Goal: Book appointment/travel/reservation

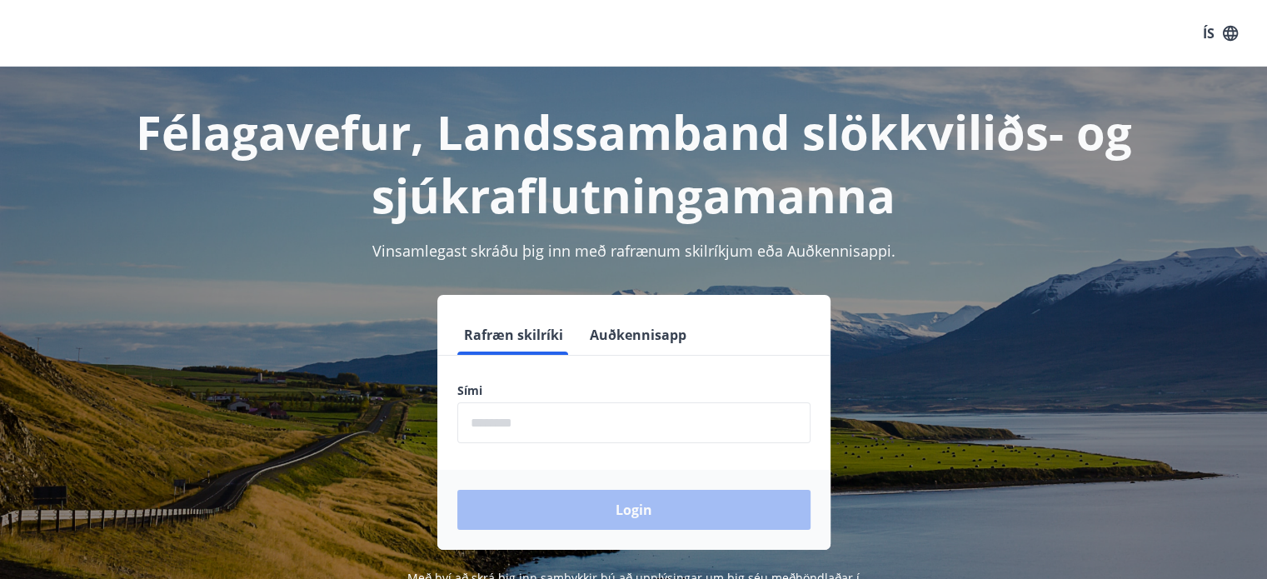
click at [708, 422] on input "phone" at bounding box center [633, 422] width 353 height 41
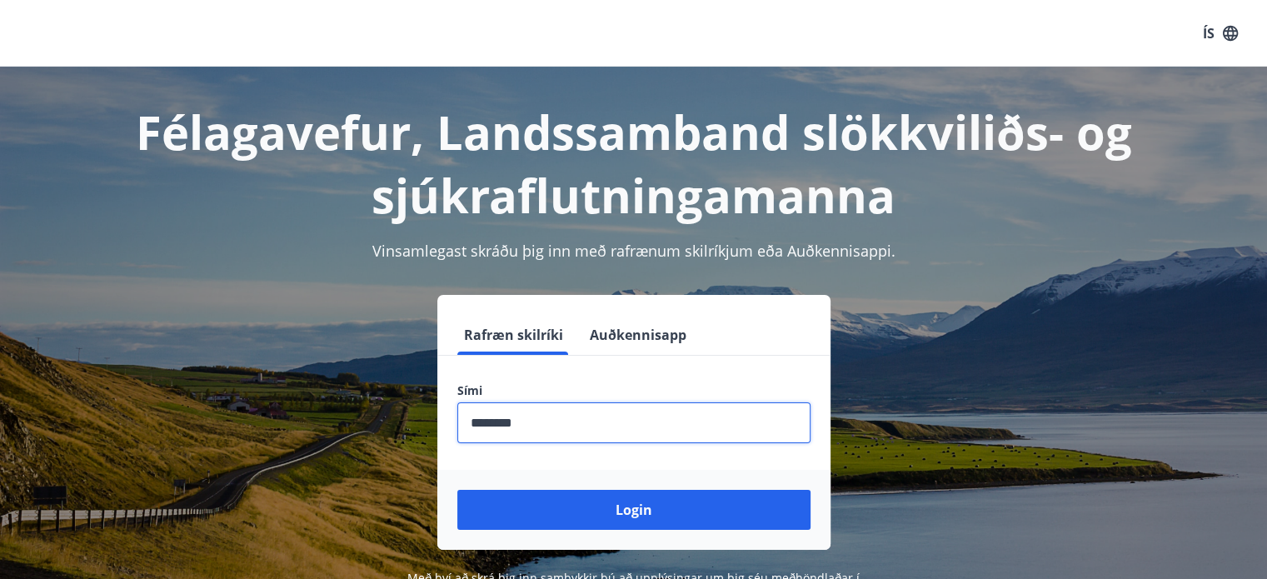
type input "********"
click at [457, 490] on button "Login" at bounding box center [633, 510] width 353 height 40
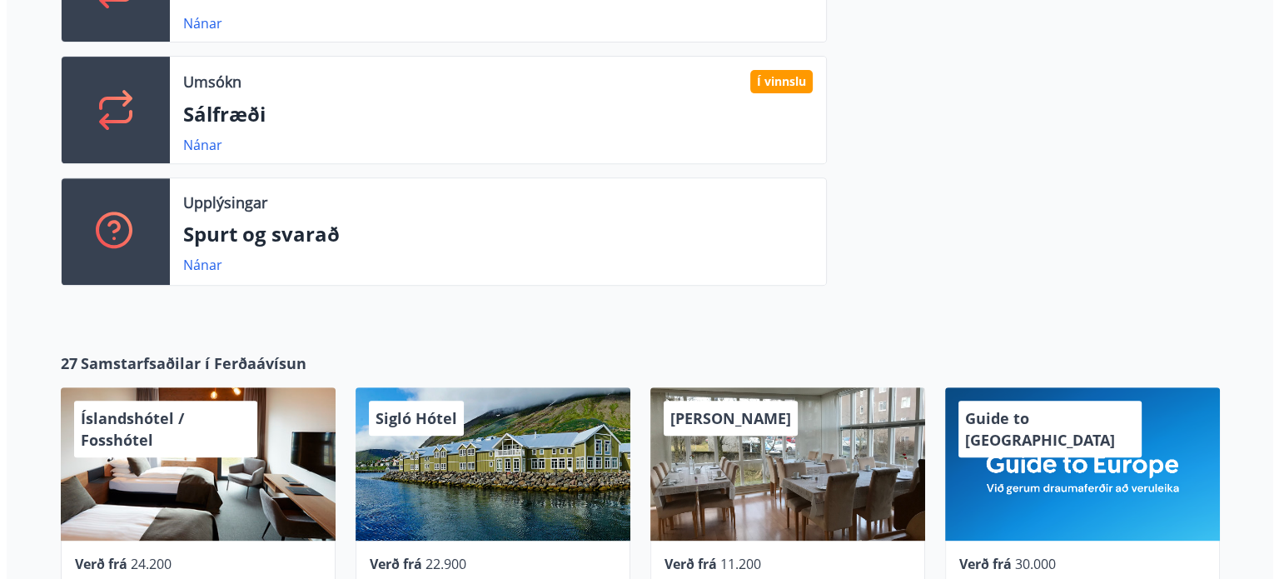
scroll to position [733, 0]
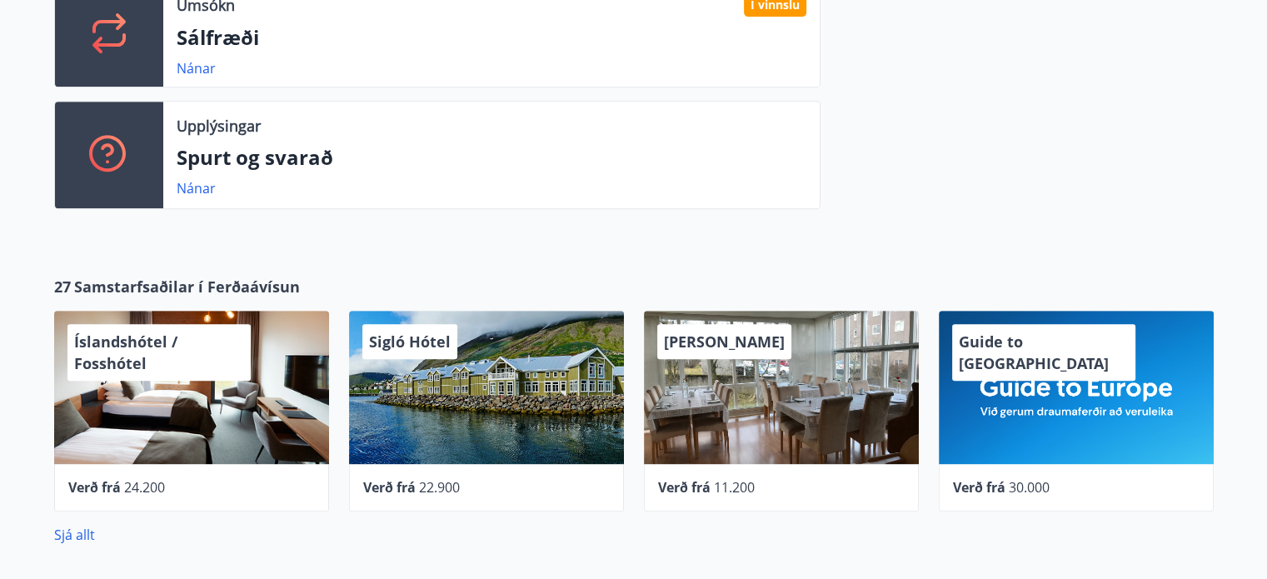
click at [695, 467] on div "Verð frá 11.200" at bounding box center [781, 487] width 275 height 47
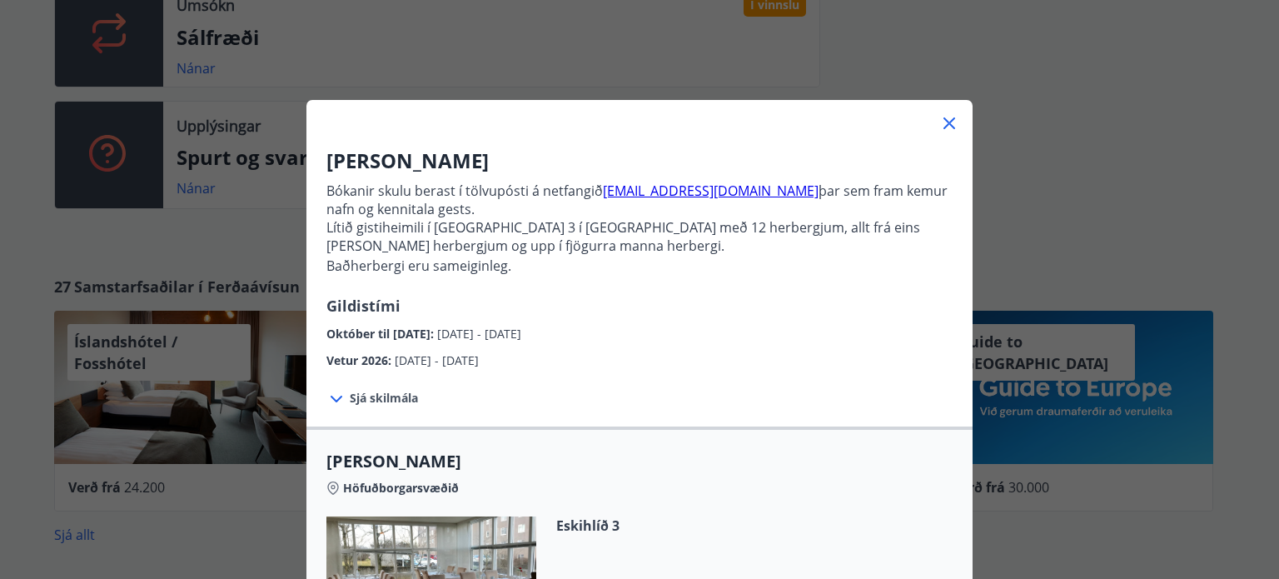
click at [357, 397] on span "Sjá skilmála" at bounding box center [384, 398] width 68 height 17
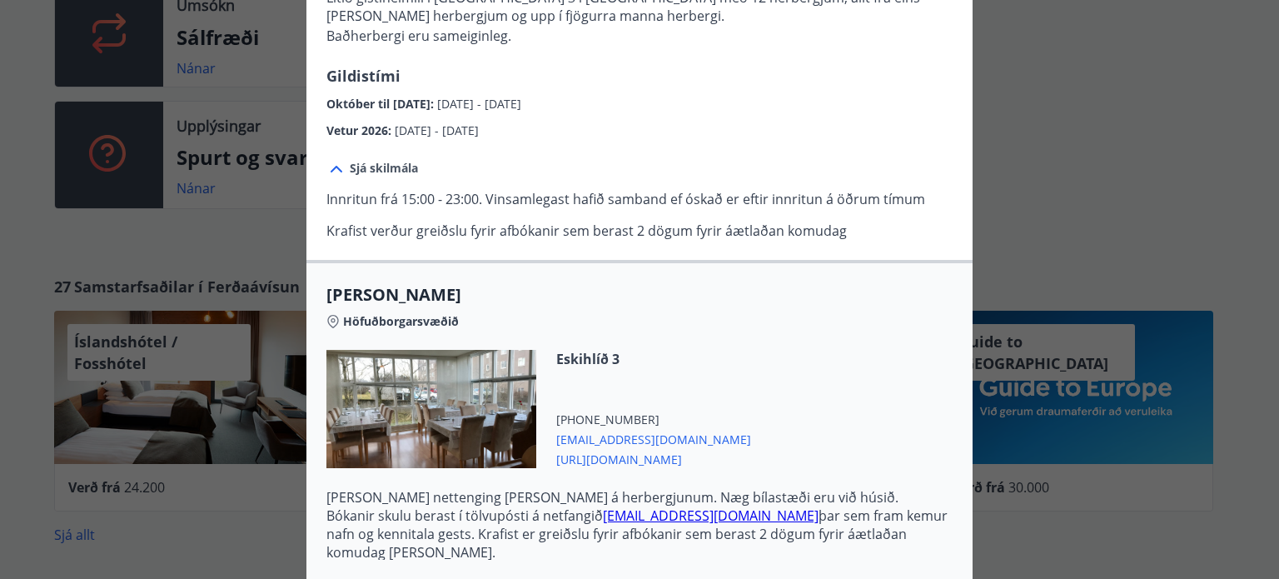
scroll to position [362, 0]
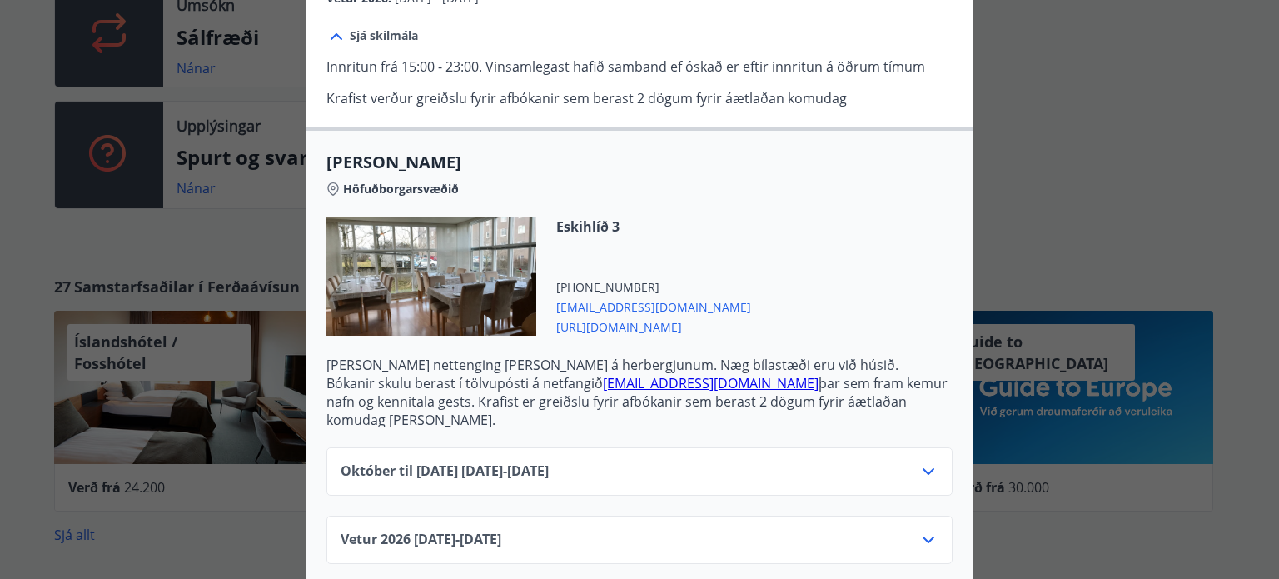
click at [921, 530] on icon at bounding box center [929, 540] width 20 height 20
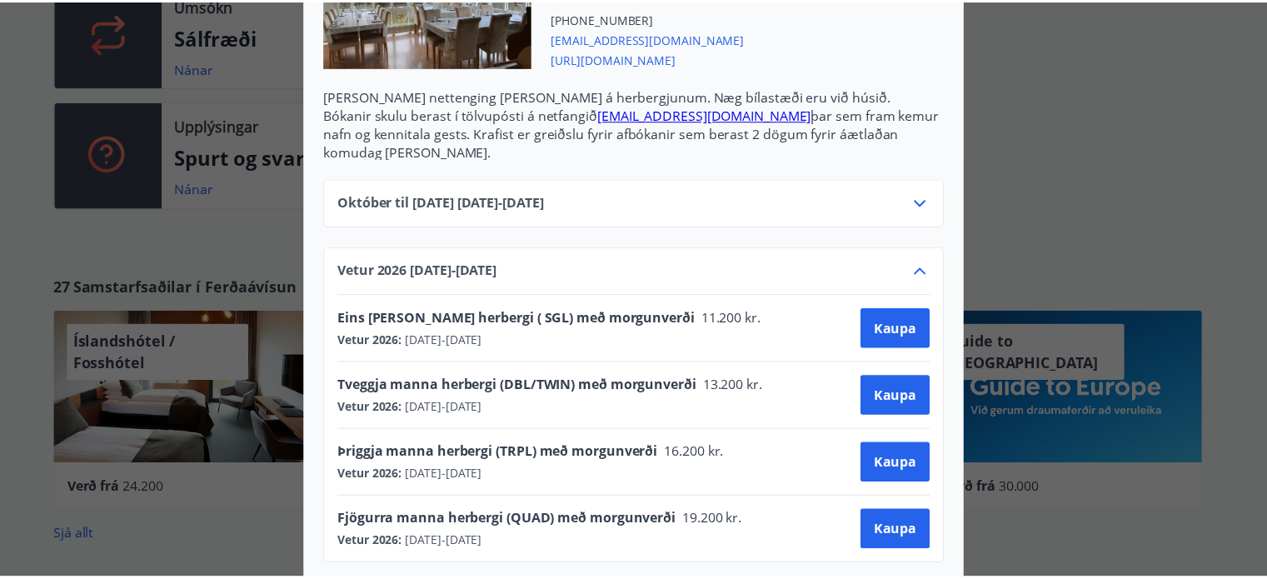
scroll to position [0, 0]
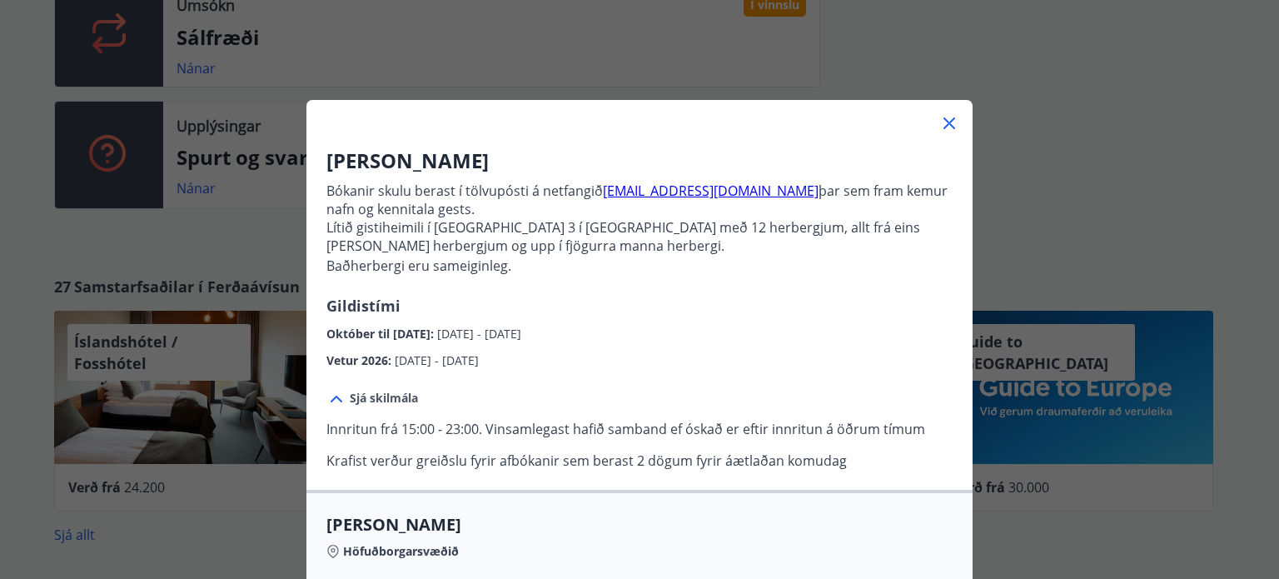
click at [1085, 112] on div "Alba gistiheimili Bókanir skulu berast í tölvupósti á netfangið stay@alba.is þa…" at bounding box center [639, 289] width 1279 height 579
click at [942, 114] on icon at bounding box center [949, 123] width 20 height 20
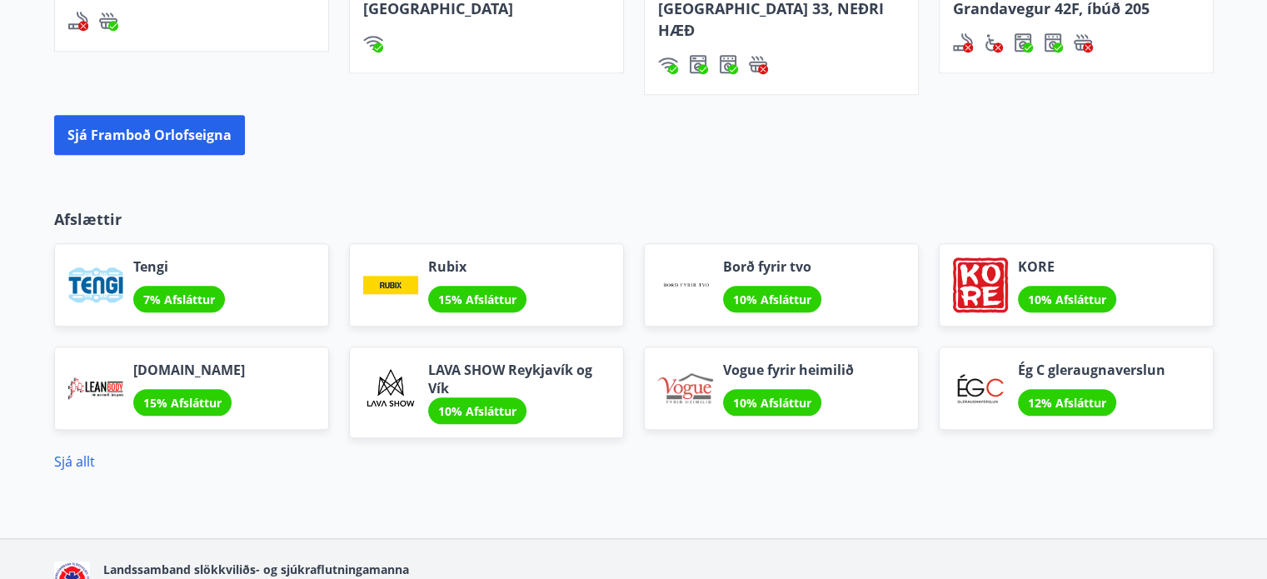
scroll to position [1595, 0]
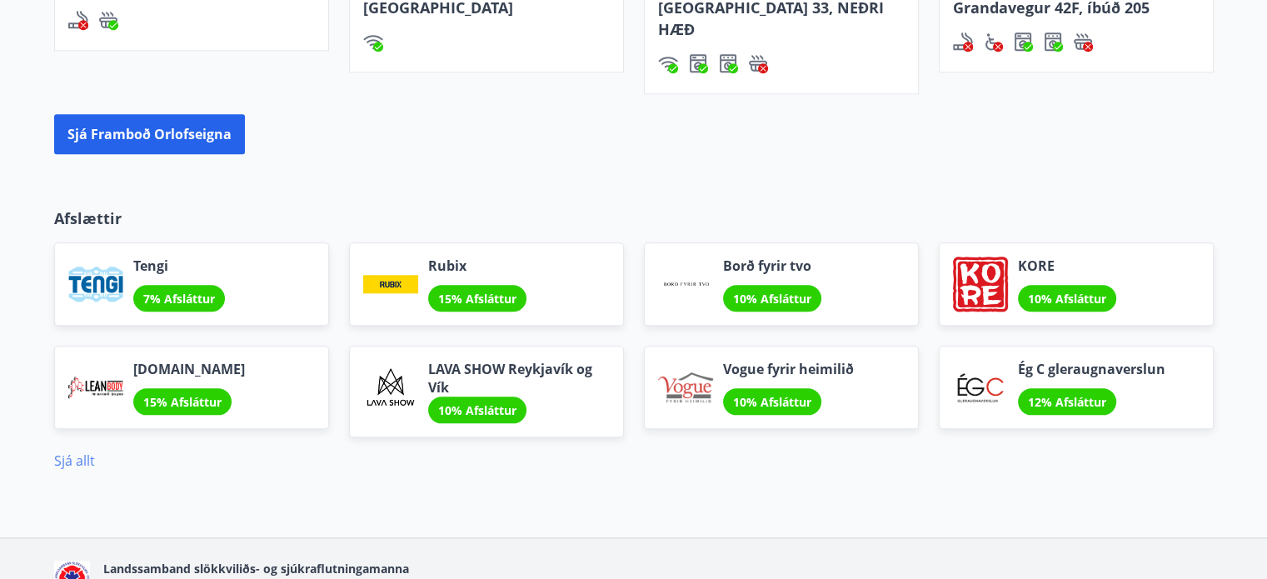
click at [77, 451] on link "Sjá allt" at bounding box center [74, 460] width 41 height 18
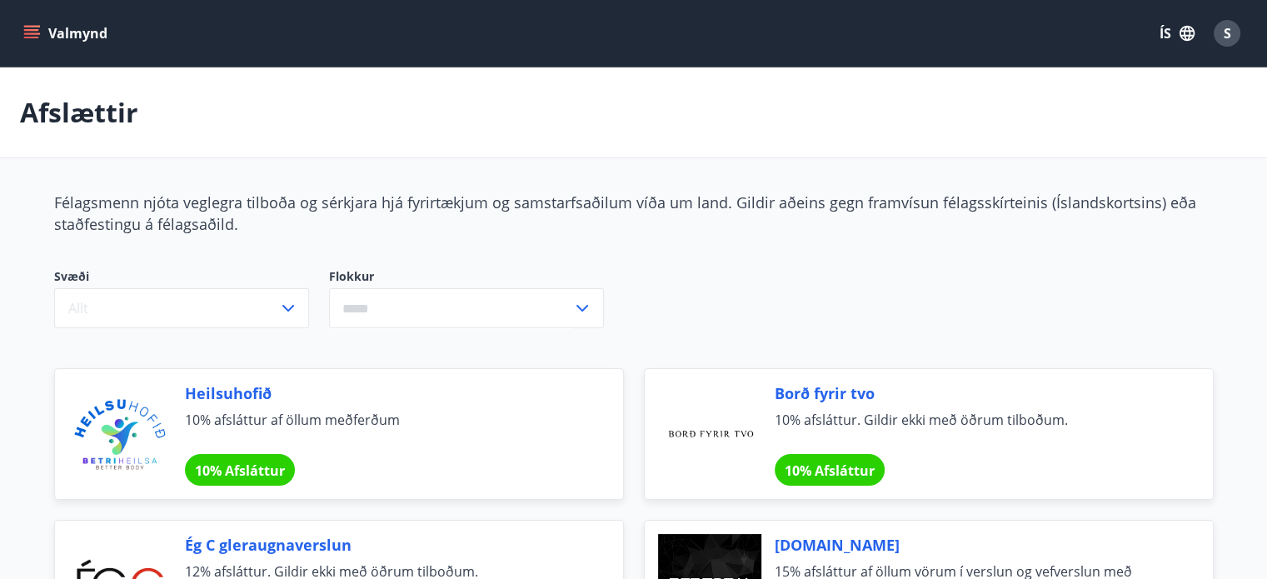
click at [27, 36] on icon "menu" at bounding box center [31, 33] width 17 height 17
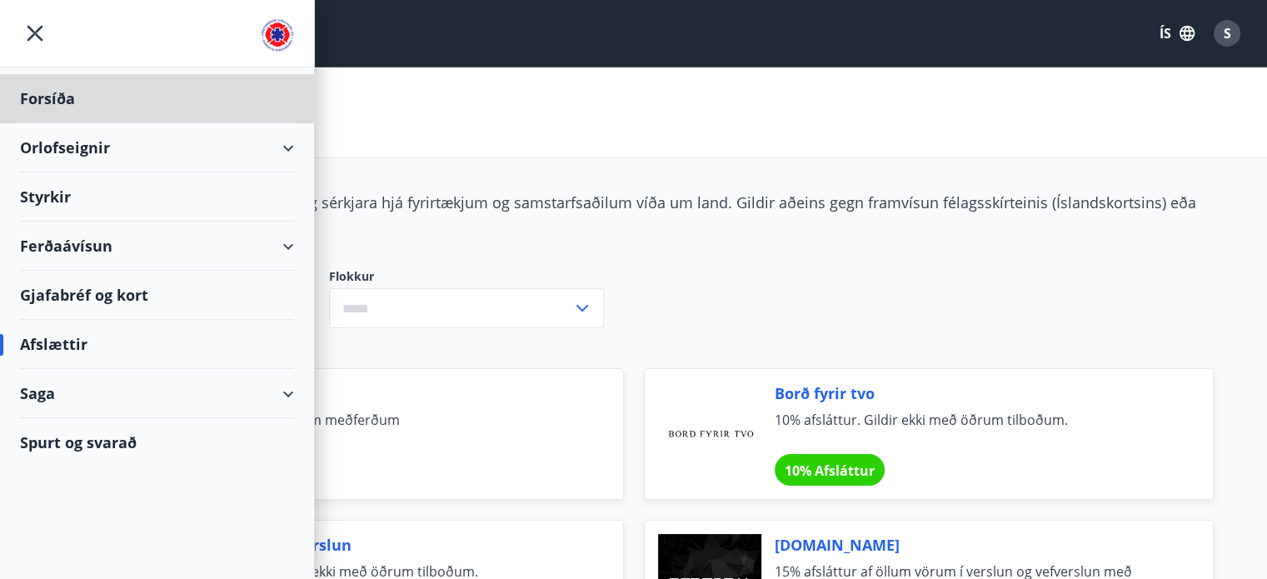
click at [123, 196] on div "Styrkir" at bounding box center [157, 196] width 274 height 49
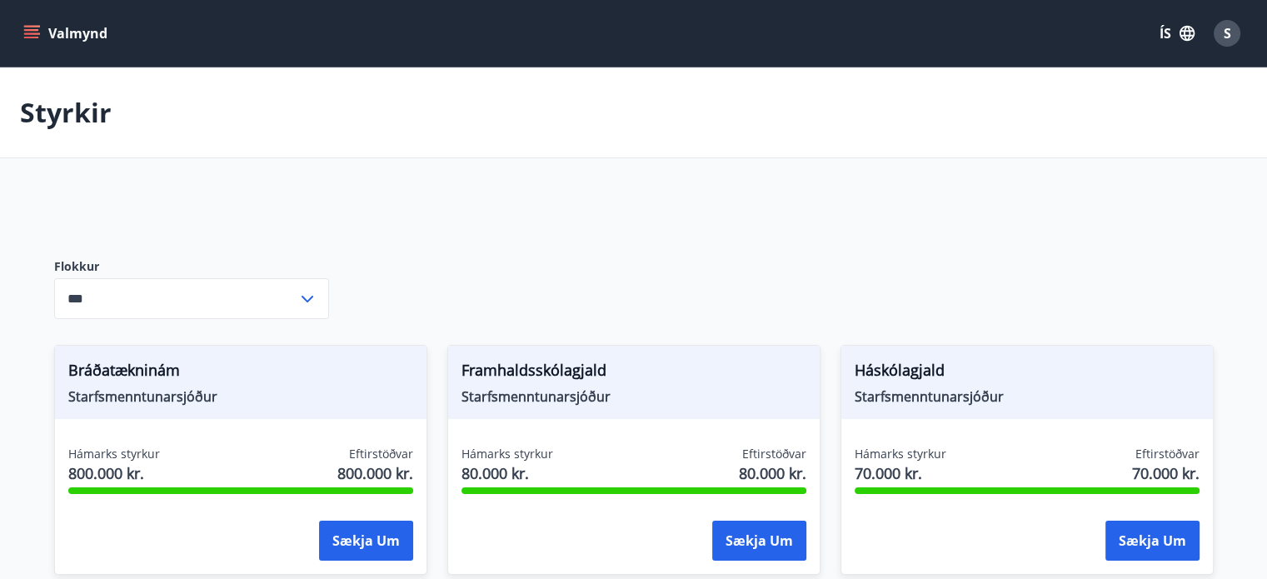
type input "***"
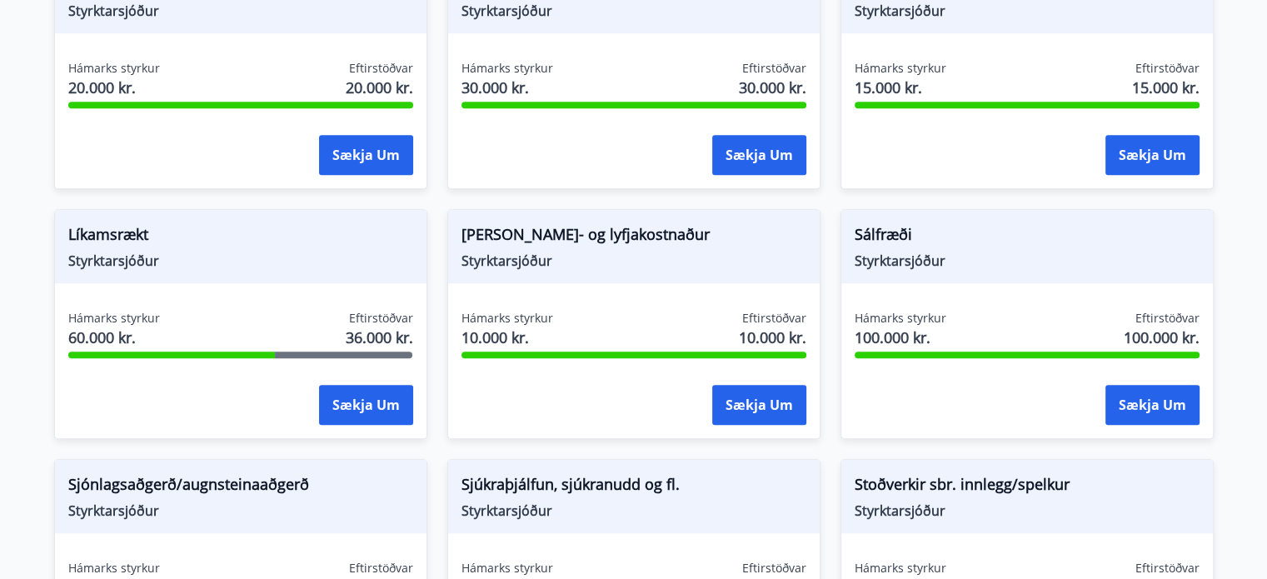
scroll to position [1389, 0]
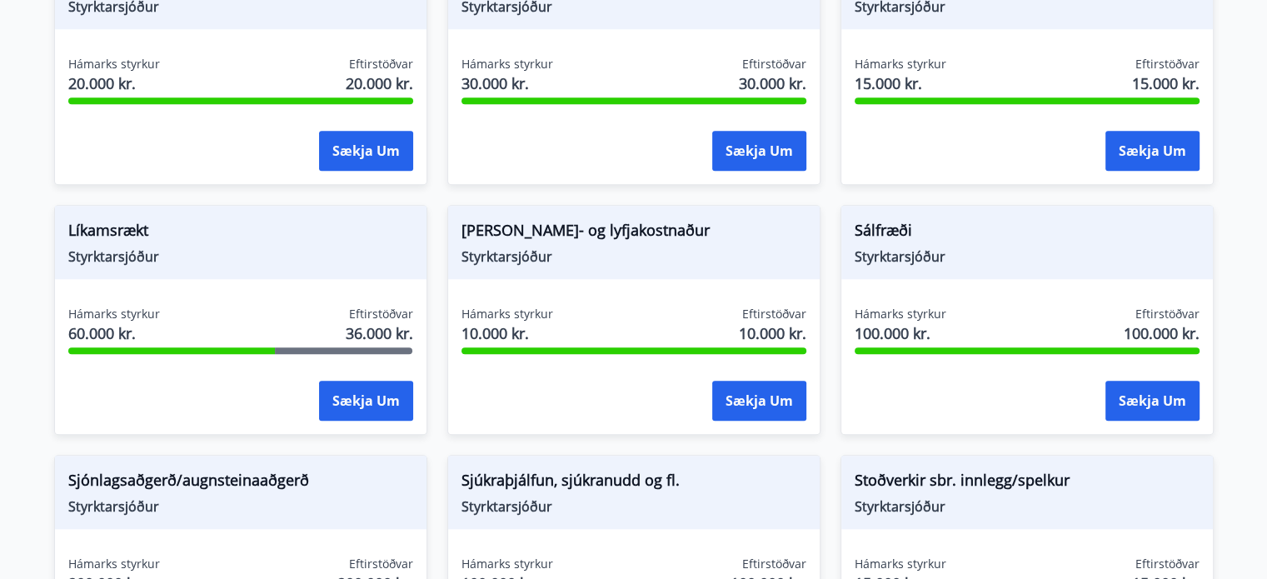
click at [590, 271] on div "Röntgen, mynda- og lyfjakostnaður Styrktarsjóður" at bounding box center [633, 242] width 371 height 73
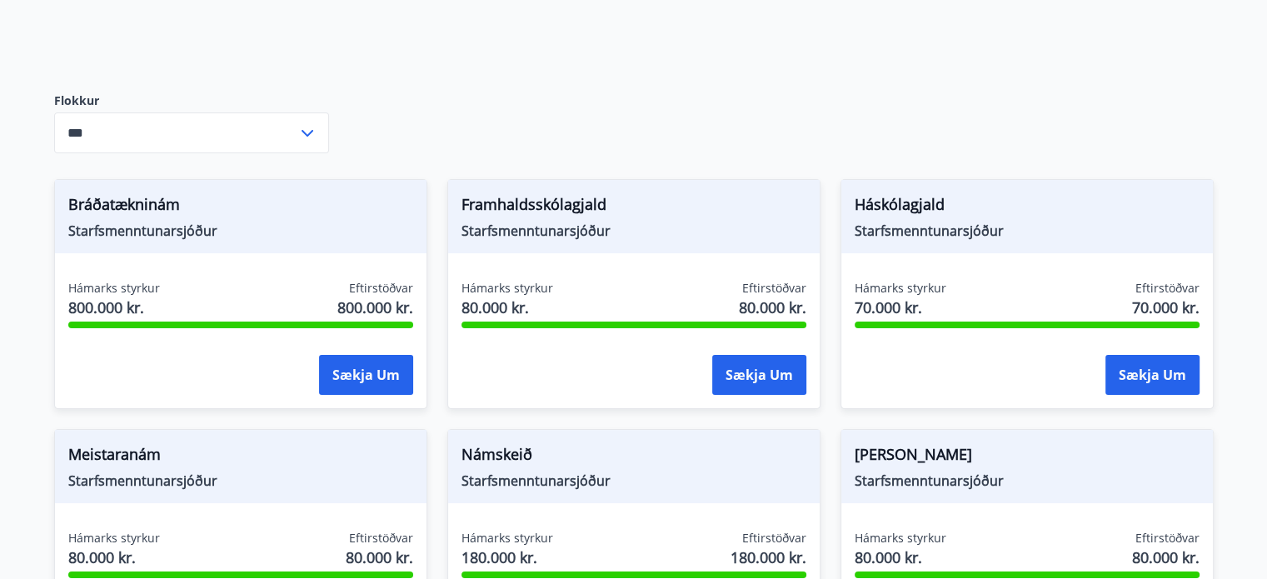
scroll to position [0, 0]
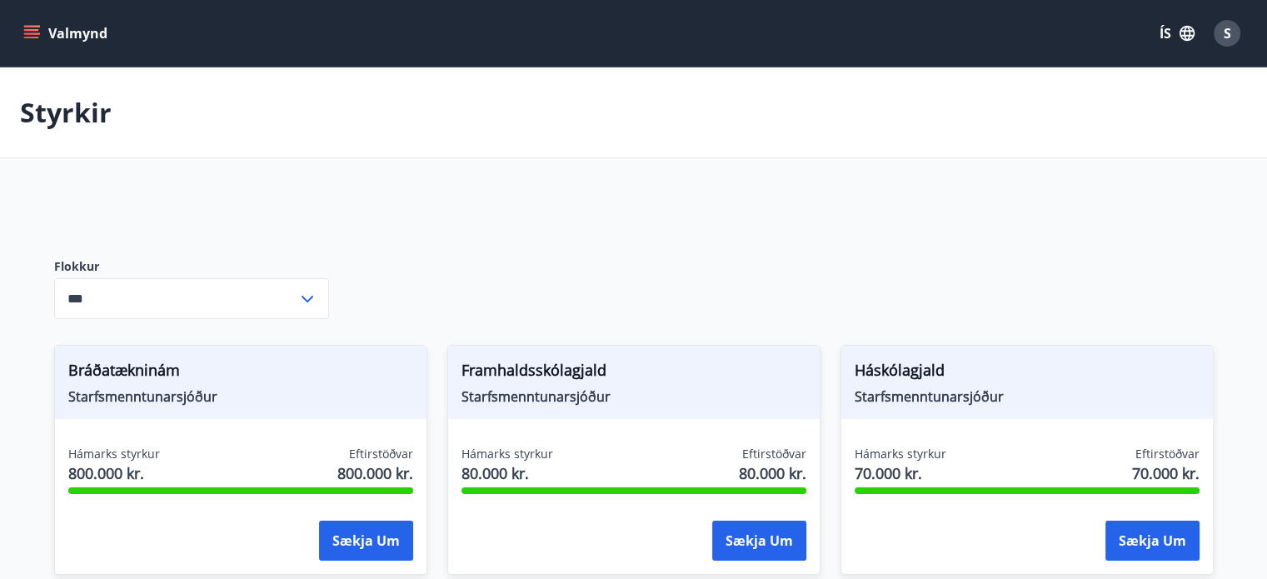
click at [33, 26] on icon "menu" at bounding box center [33, 27] width 18 height 2
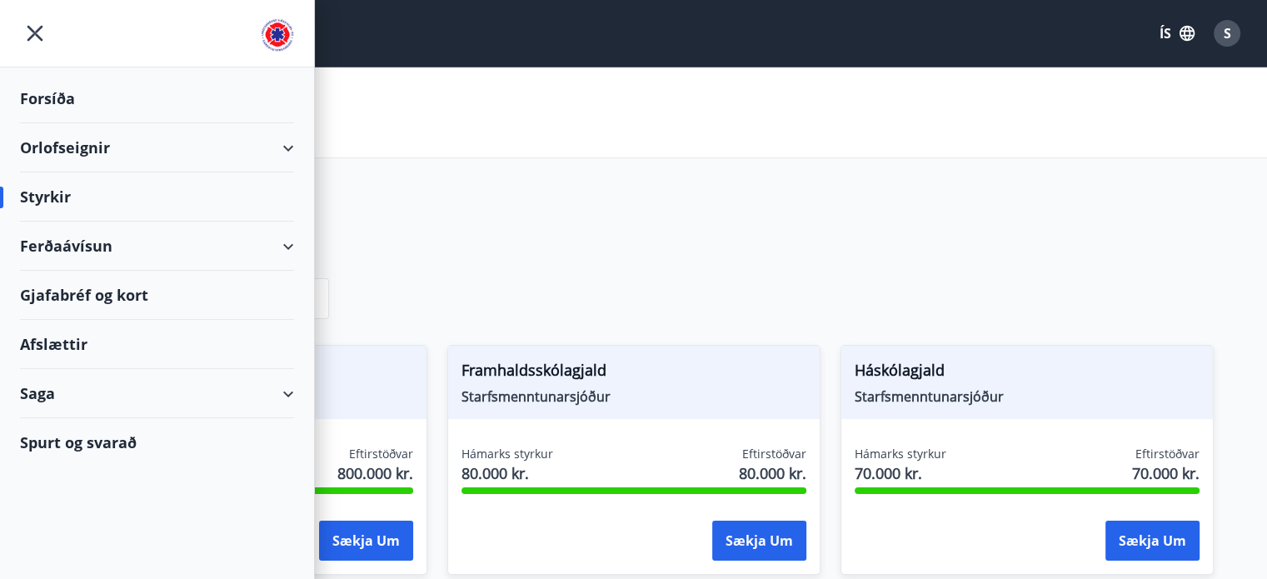
click at [168, 241] on div "Ferðaávísun" at bounding box center [157, 246] width 274 height 49
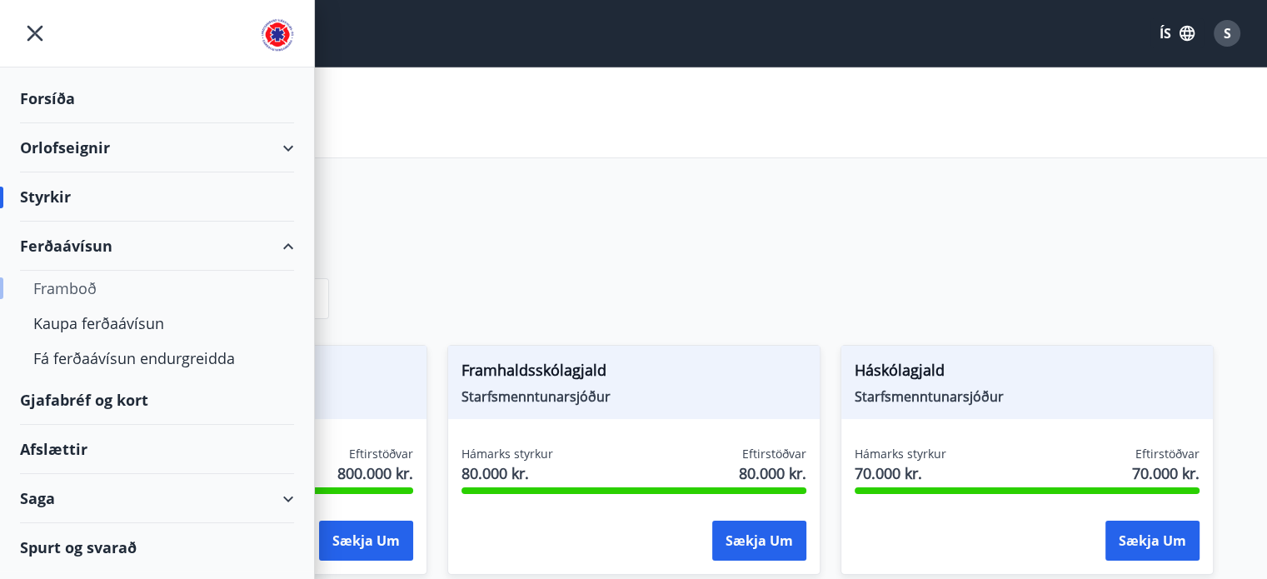
click at [119, 287] on div "Framboð" at bounding box center [156, 288] width 247 height 35
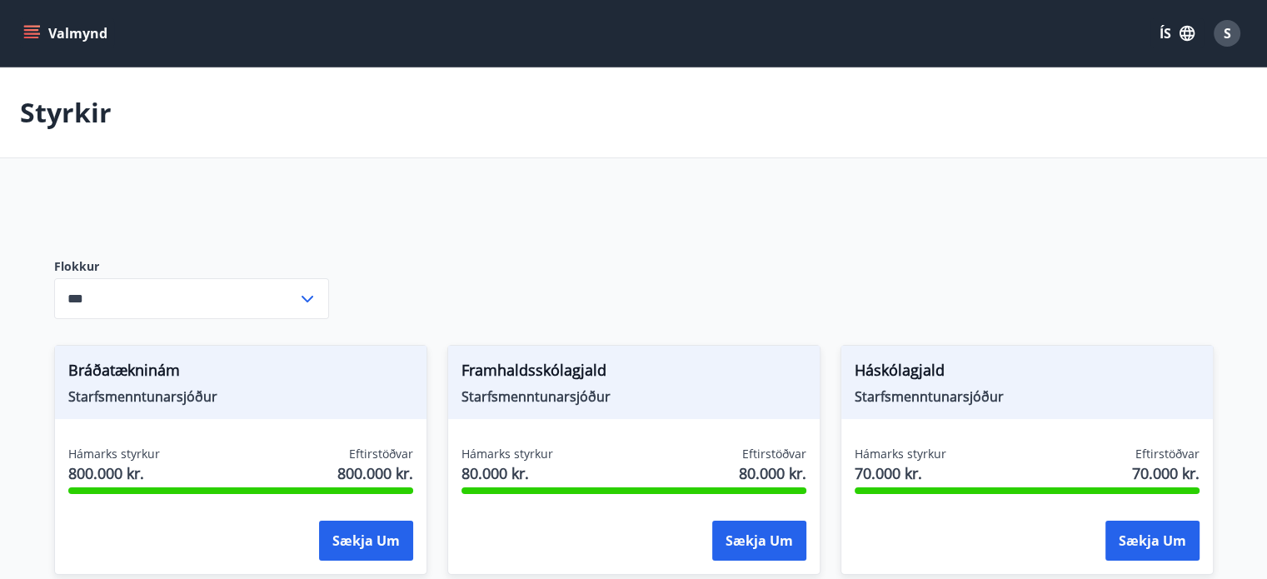
type input "***"
click at [23, 34] on icon "menu" at bounding box center [31, 33] width 17 height 17
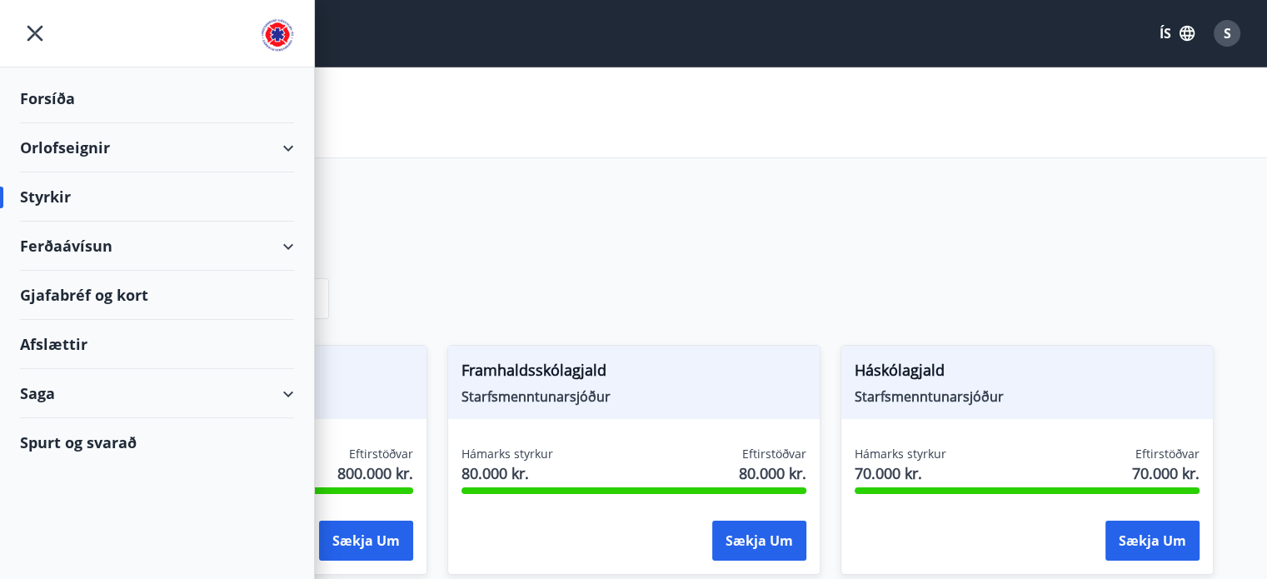
click at [129, 286] on div "Gjafabréf og kort" at bounding box center [157, 295] width 274 height 49
click at [232, 137] on div "Orlofseignir" at bounding box center [157, 147] width 274 height 49
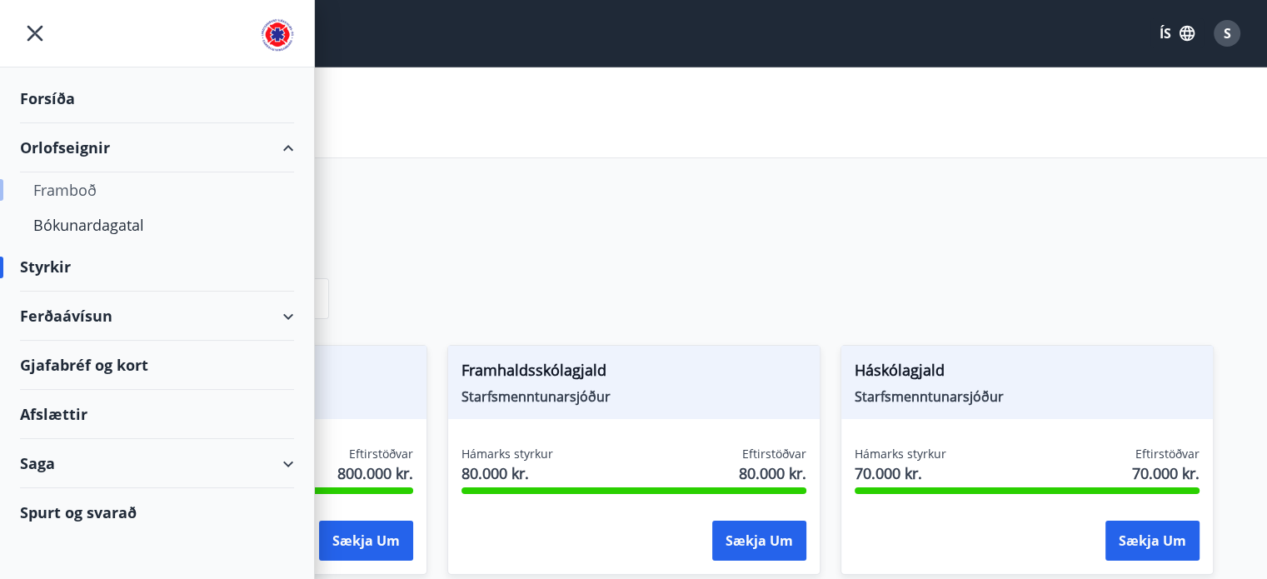
click at [86, 179] on div "Framboð" at bounding box center [156, 189] width 247 height 35
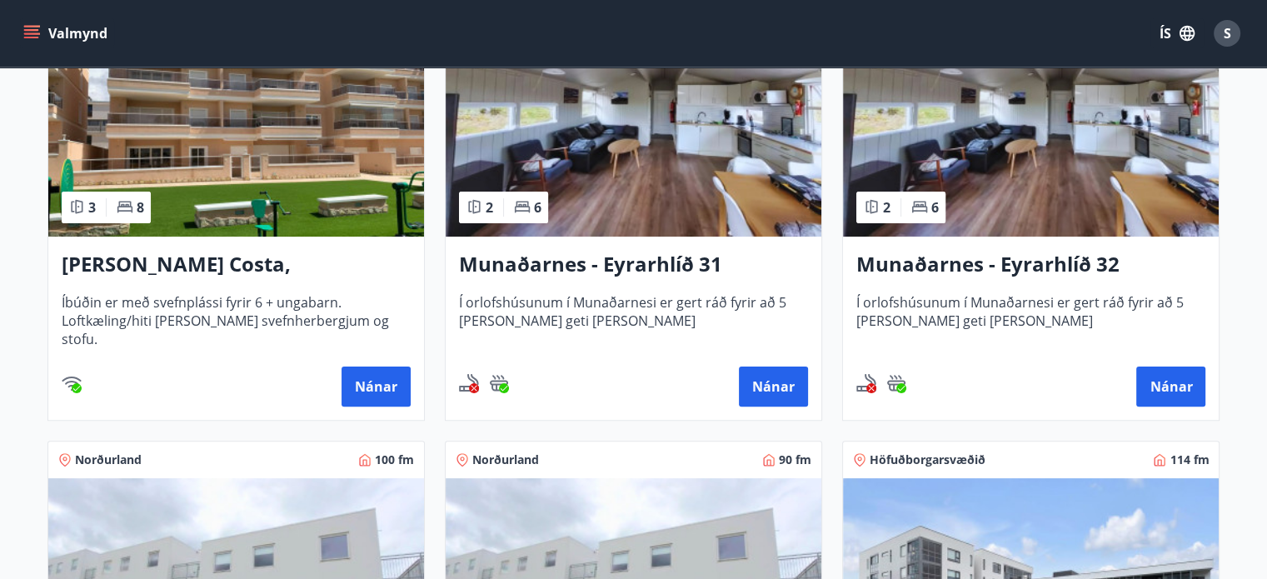
scroll to position [391, 0]
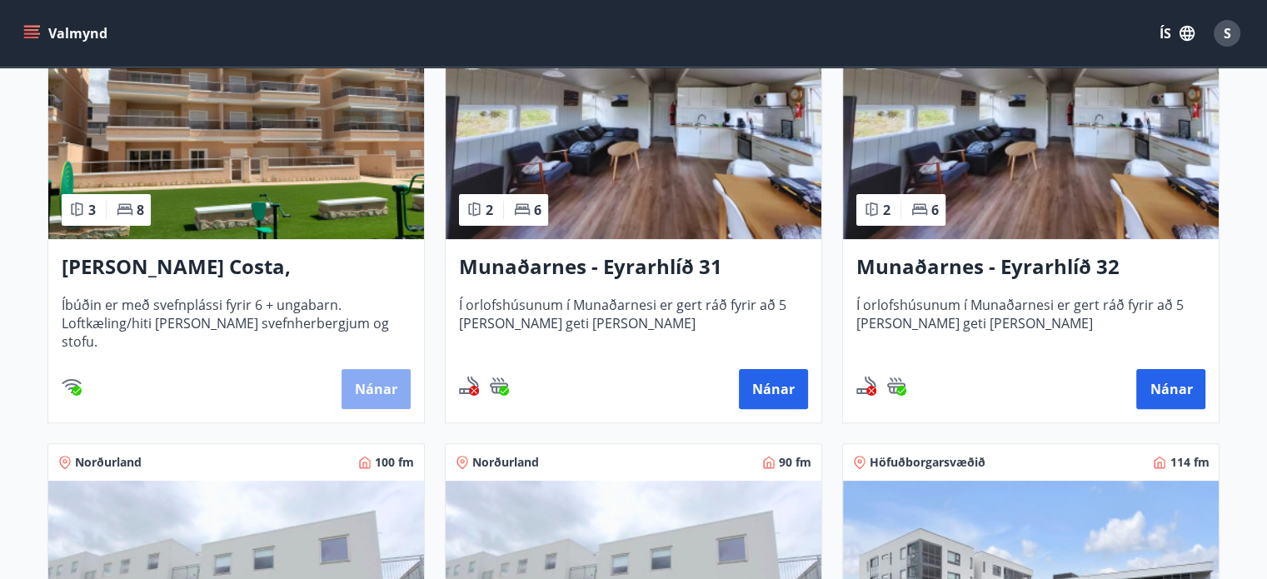
click at [401, 397] on button "Nánar" at bounding box center [375, 389] width 69 height 40
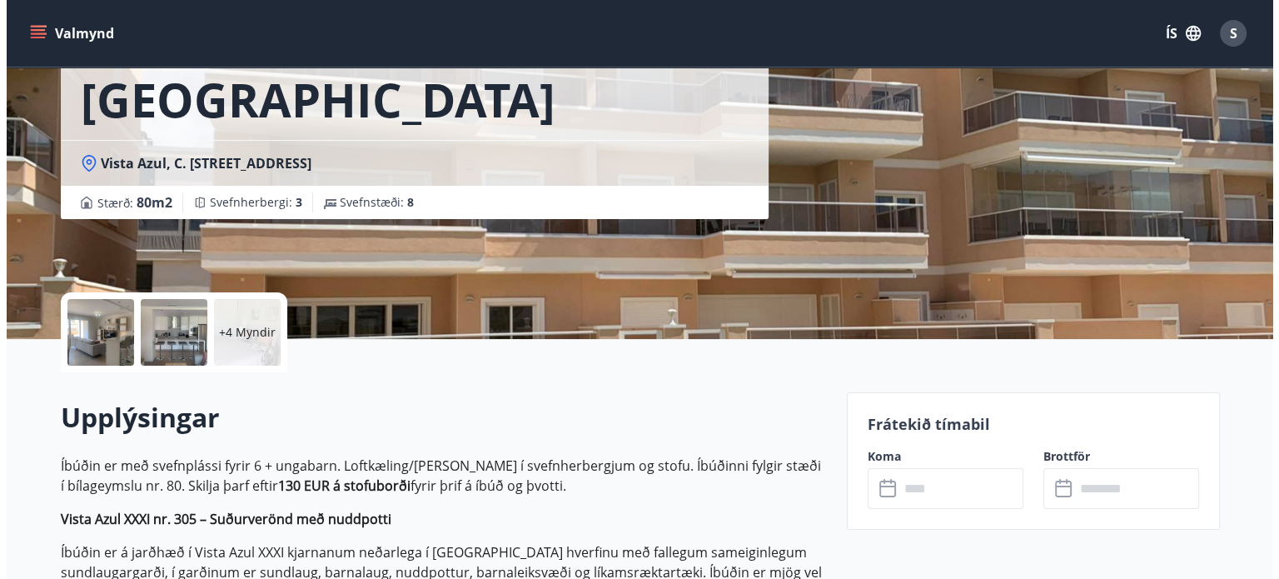
scroll to position [160, 0]
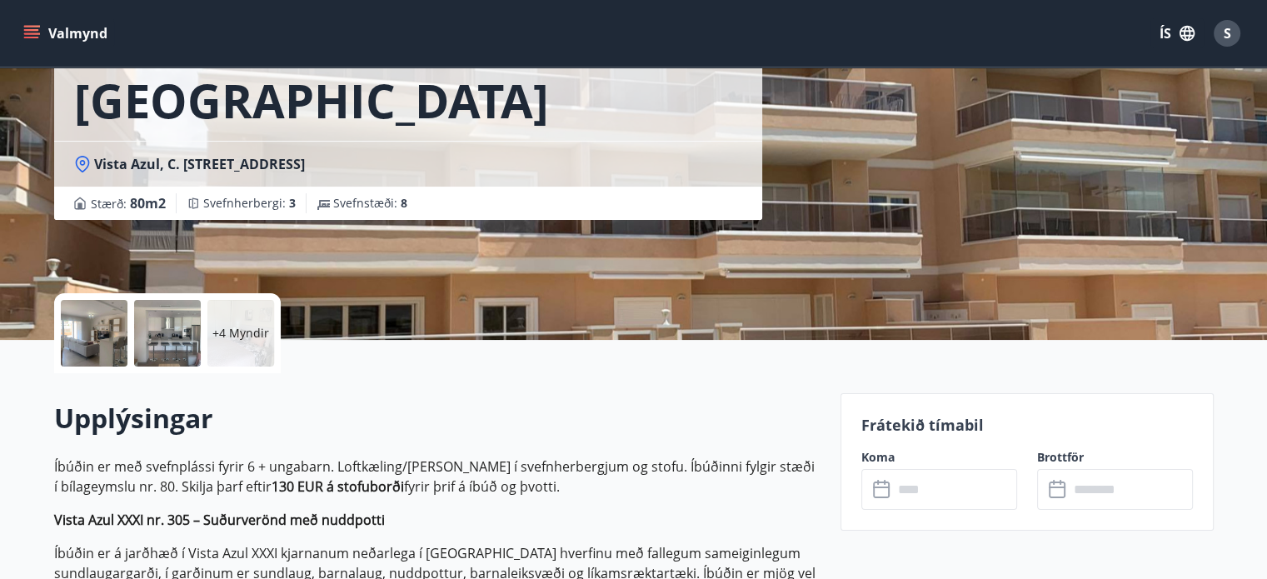
click at [80, 341] on div at bounding box center [94, 333] width 67 height 67
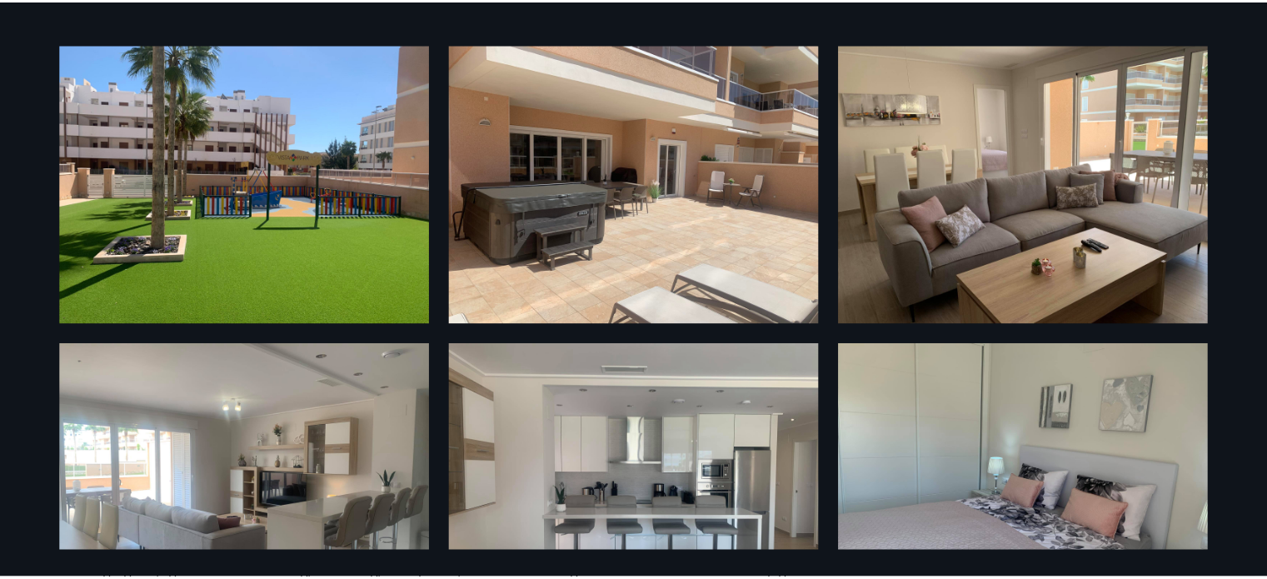
scroll to position [0, 0]
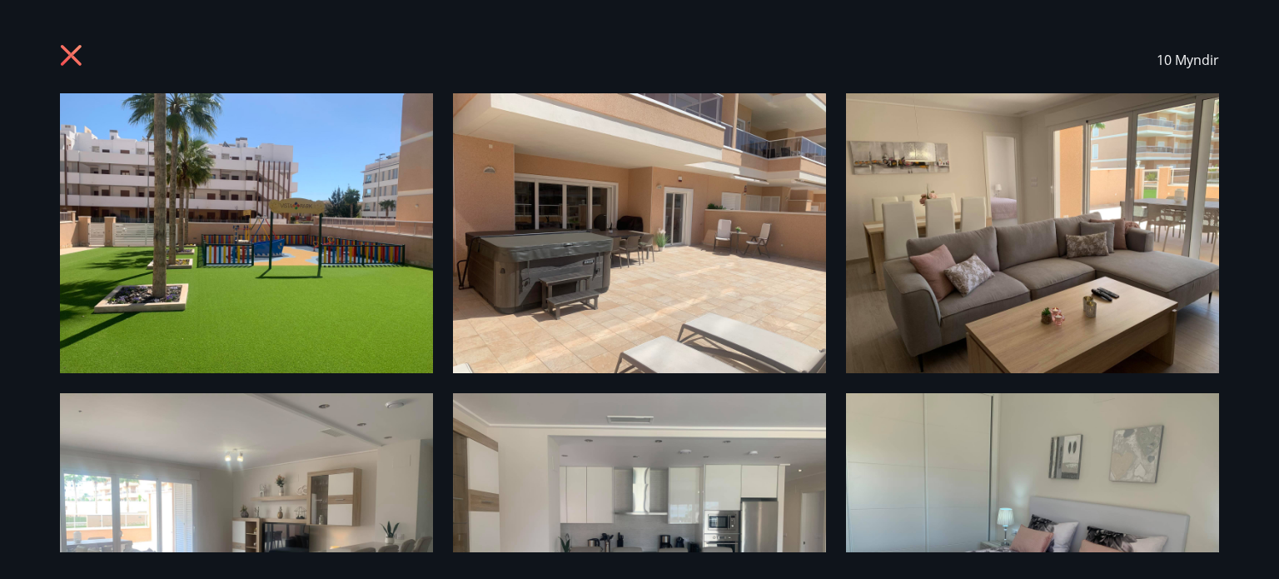
click at [72, 55] on icon at bounding box center [71, 55] width 4 height 4
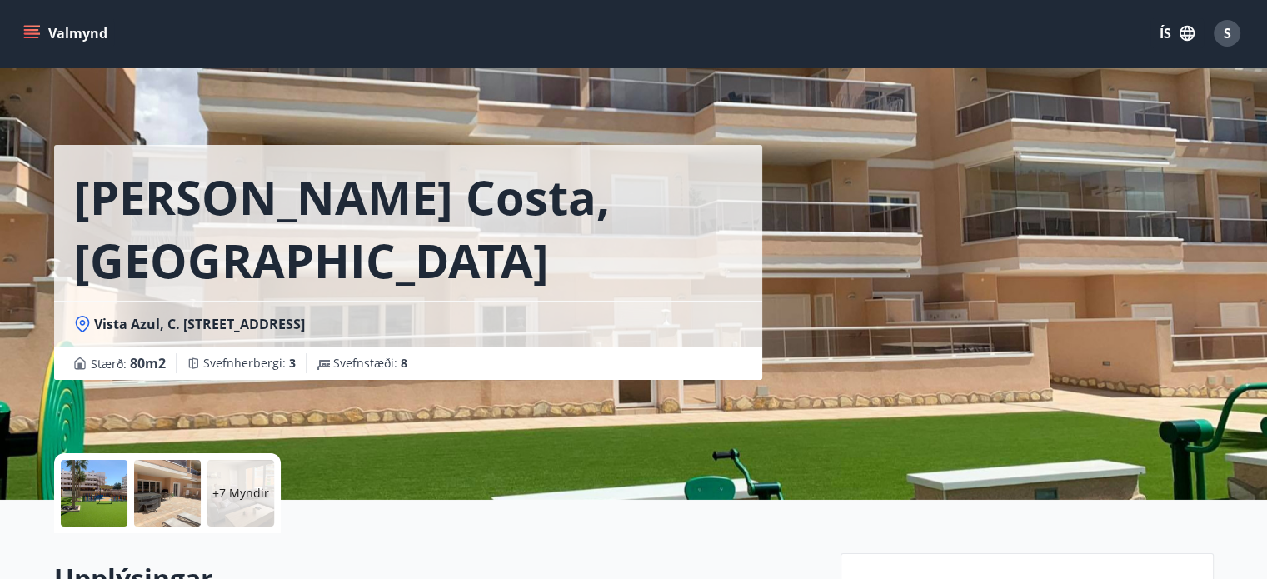
click at [33, 35] on icon "menu" at bounding box center [31, 33] width 17 height 17
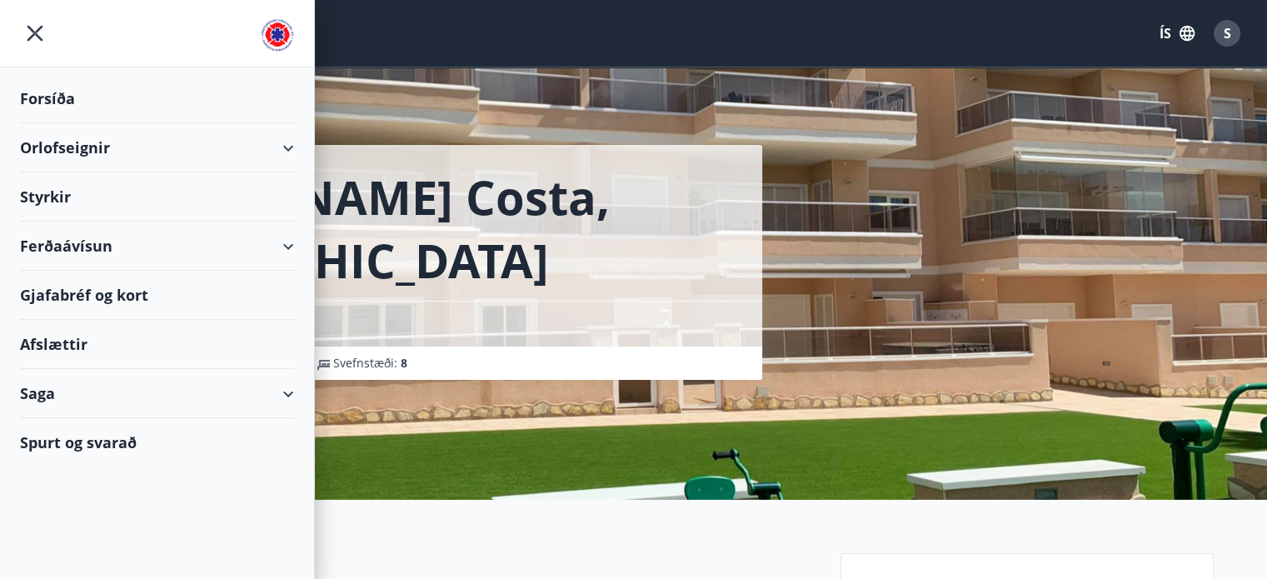
click at [151, 146] on div "Orlofseignir" at bounding box center [157, 147] width 274 height 49
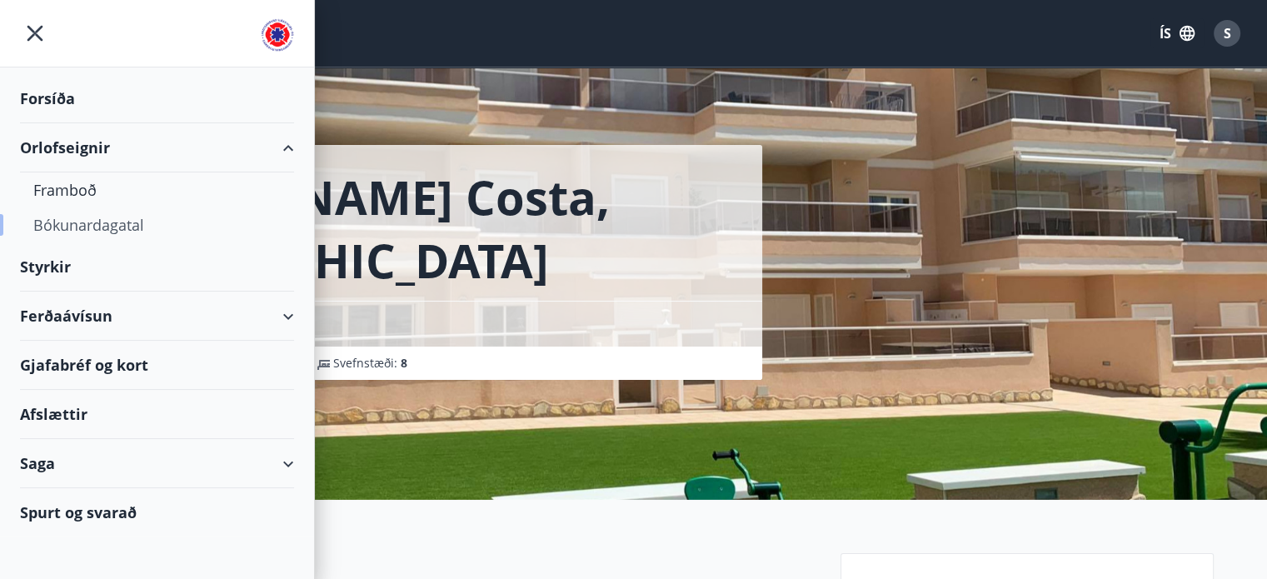
click at [103, 225] on div "Bókunardagatal" at bounding box center [156, 224] width 247 height 35
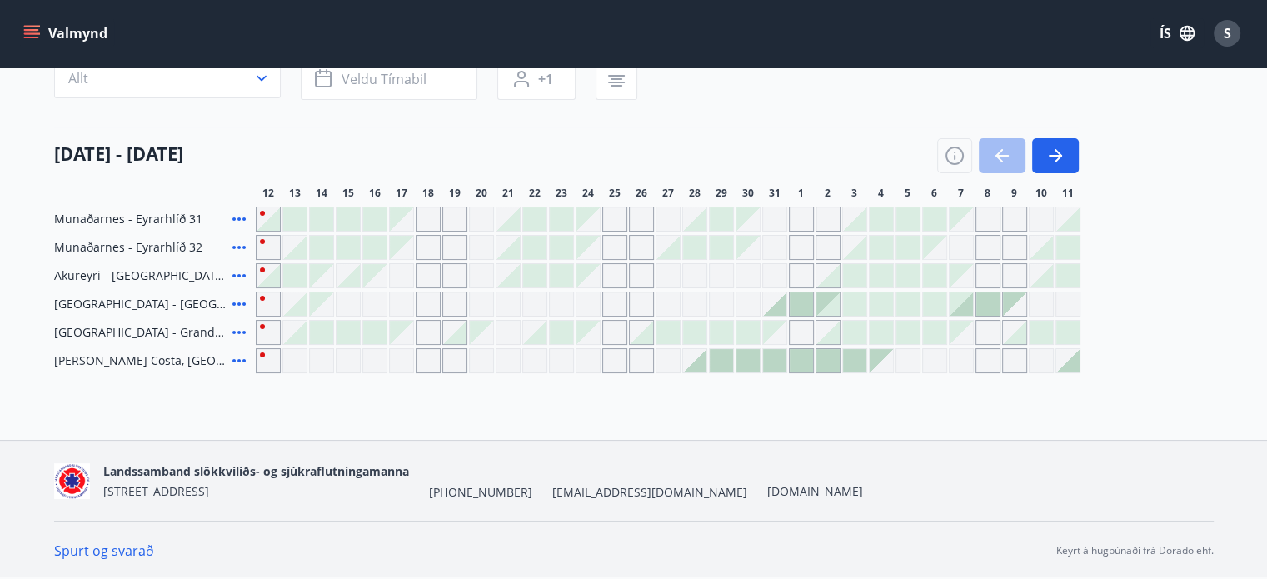
scroll to position [155, 0]
click at [432, 357] on div "Gráir dagar eru ekki bókanlegir" at bounding box center [428, 361] width 25 height 25
click at [897, 419] on div "Bókunardagatal Svæði Allt Dagsetningar Veldu tímabil Svefnstæði +1 12 október -…" at bounding box center [633, 176] width 1267 height 529
click at [1056, 156] on icon "button" at bounding box center [1055, 157] width 13 height 2
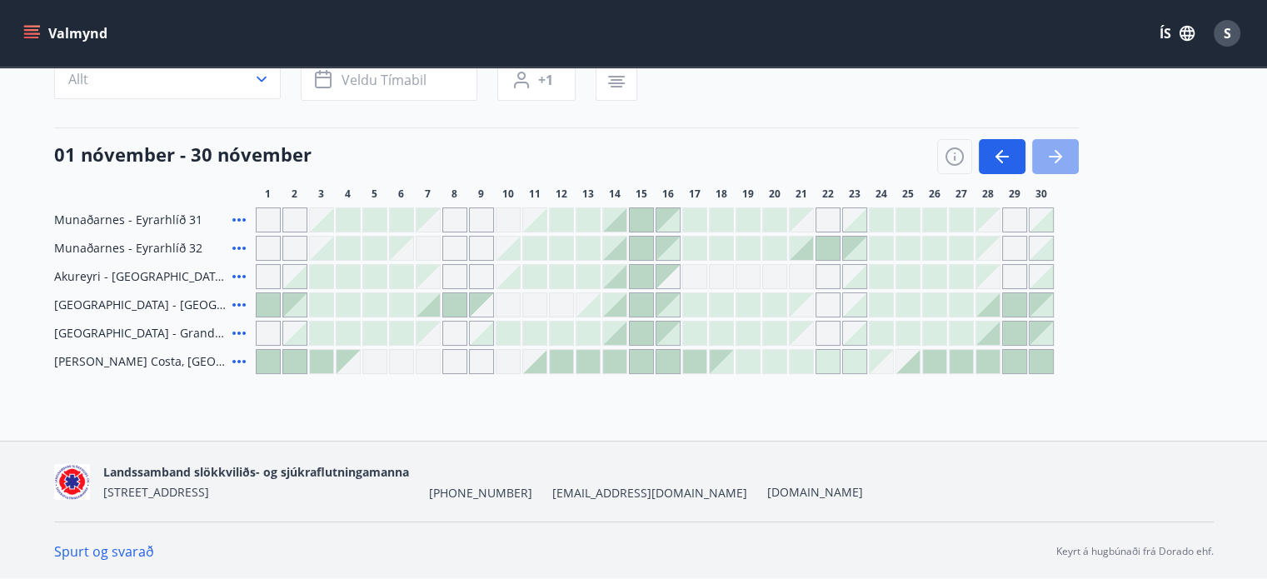
click at [1056, 156] on icon "button" at bounding box center [1055, 157] width 13 height 2
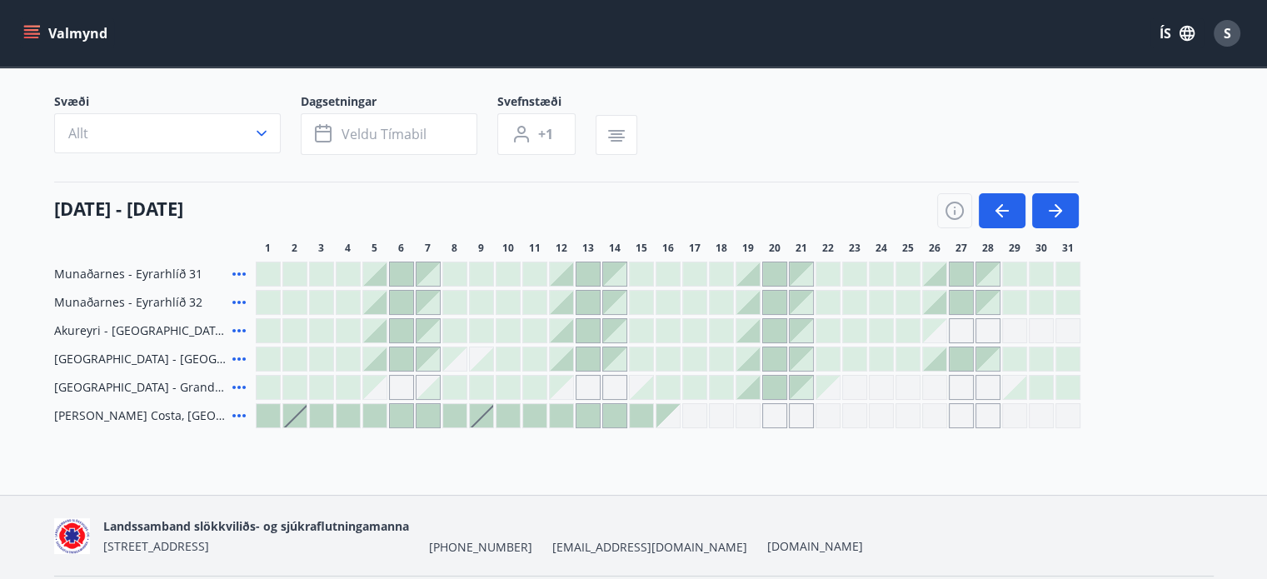
scroll to position [0, 0]
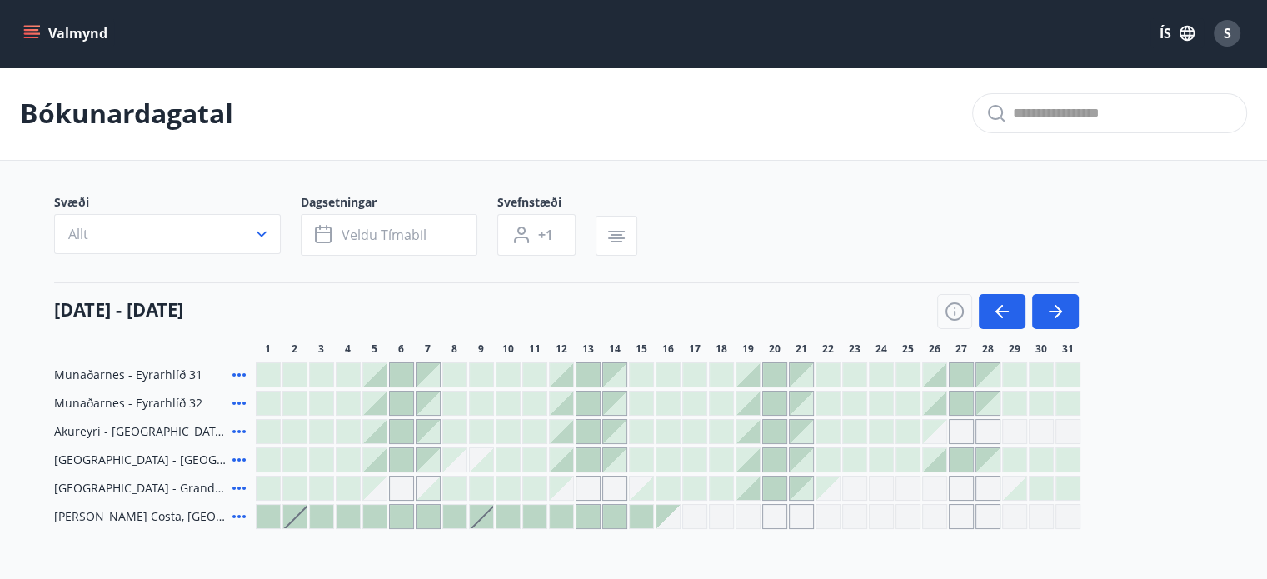
click at [486, 514] on div at bounding box center [481, 516] width 23 height 23
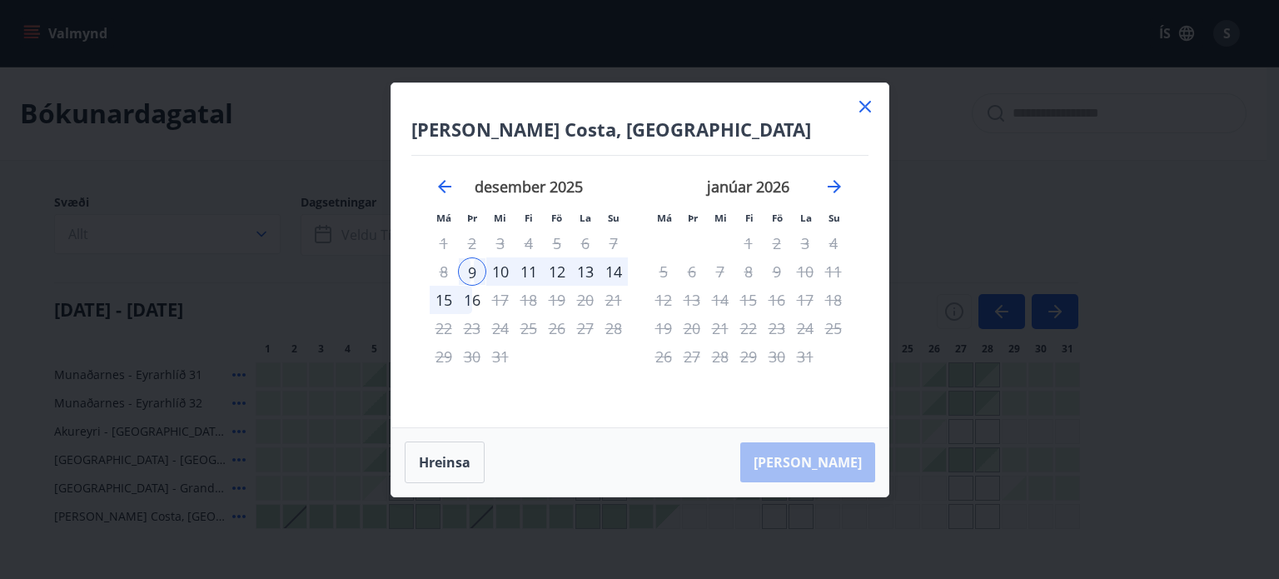
click at [866, 115] on icon at bounding box center [865, 107] width 20 height 20
